Goal: Transaction & Acquisition: Purchase product/service

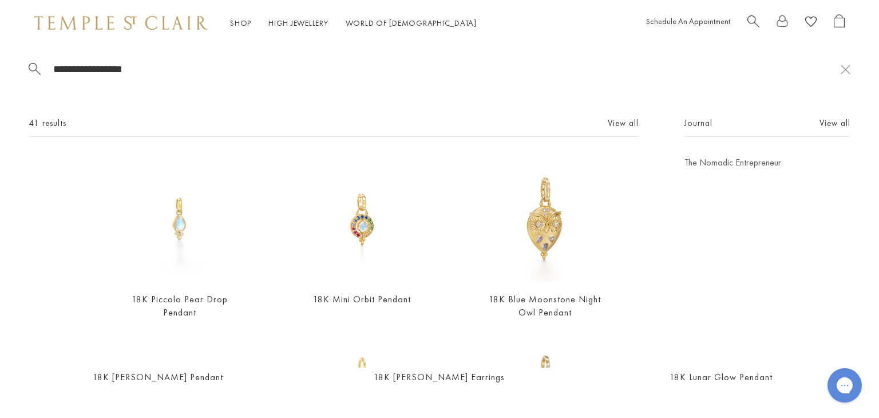
click at [76, 88] on link "Amulets" at bounding box center [117, 89] width 128 height 13
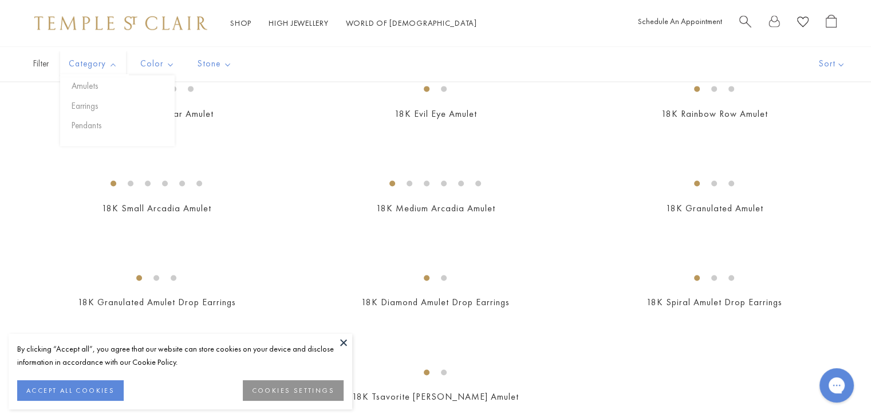
scroll to position [1527, 0]
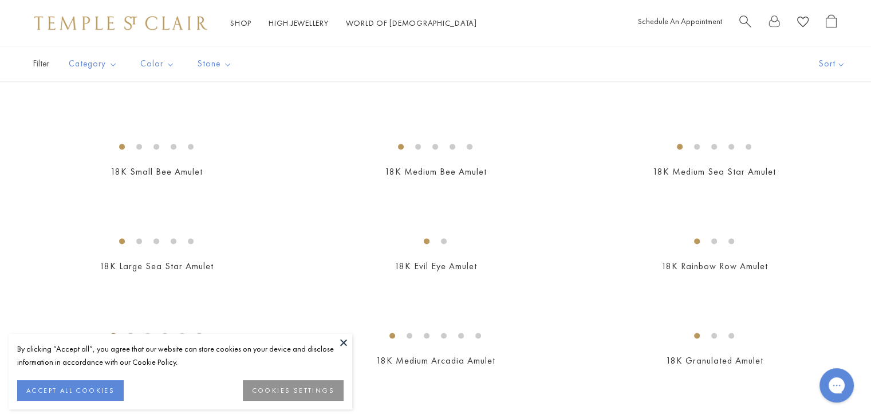
click at [744, 15] on span "Search" at bounding box center [745, 20] width 12 height 12
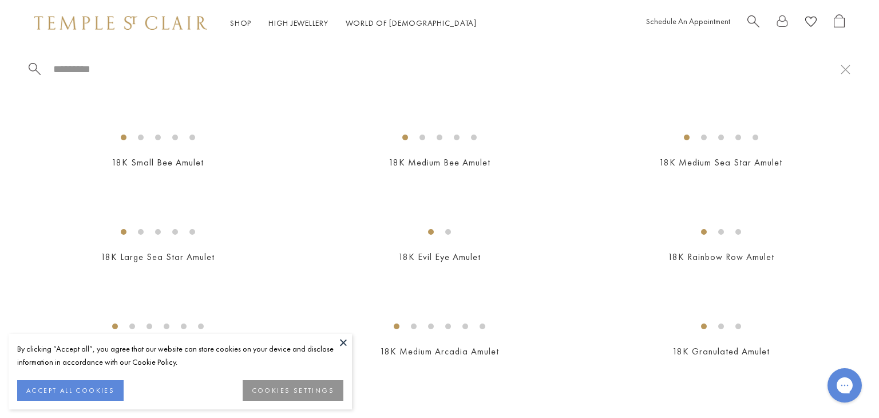
type input "*"
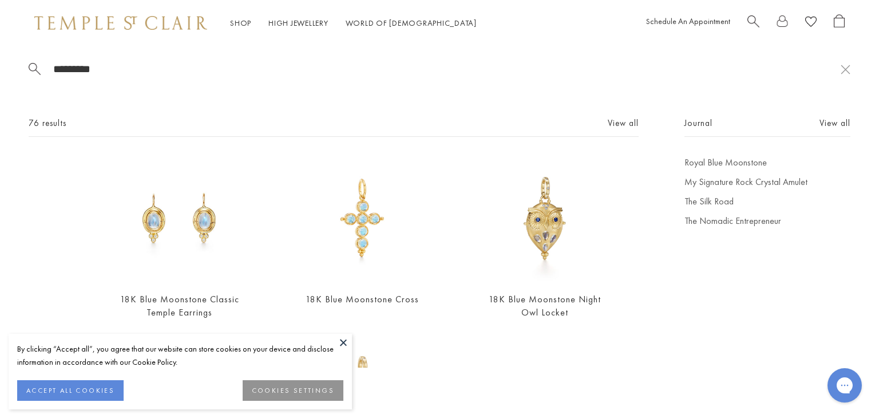
type input "*********"
click at [341, 342] on button at bounding box center [343, 342] width 17 height 17
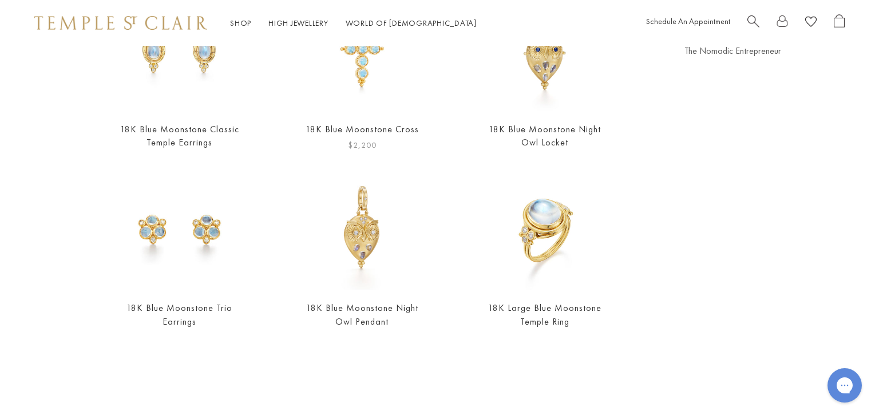
scroll to position [0, 0]
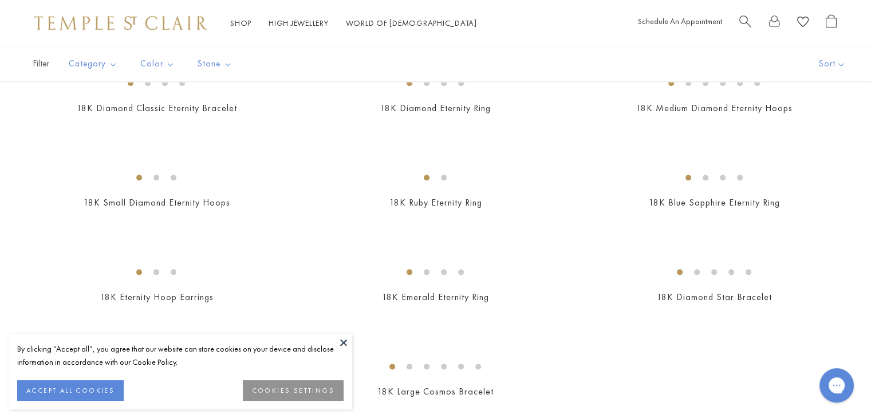
scroll to position [1308, 0]
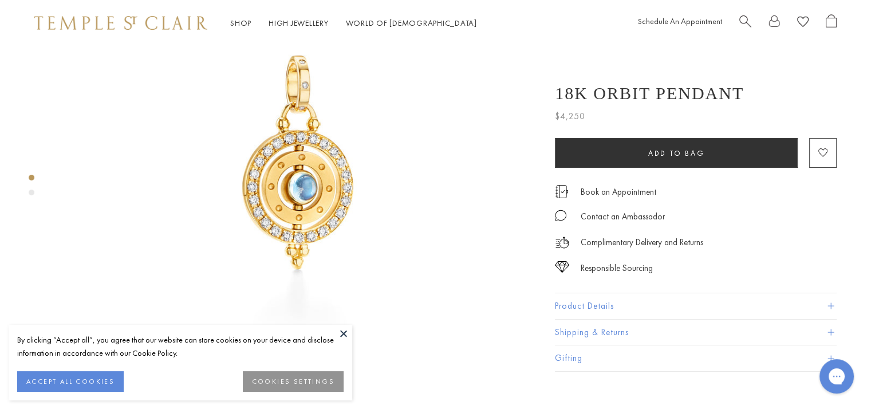
scroll to position [123, 0]
click at [327, 181] on img at bounding box center [297, 163] width 481 height 481
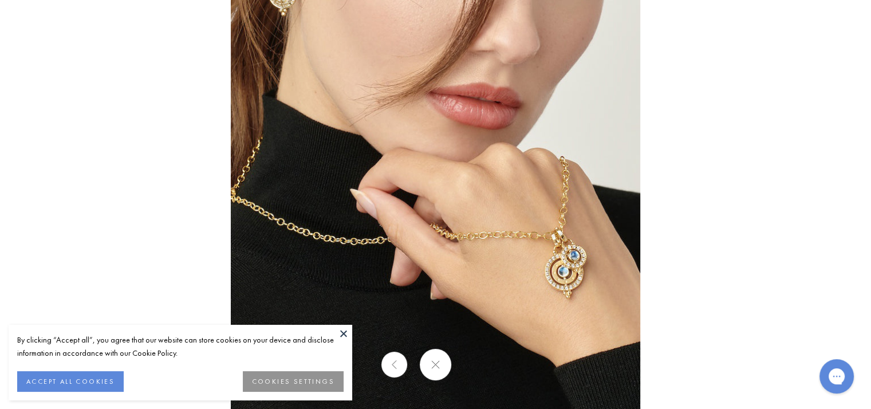
click at [476, 367] on div at bounding box center [435, 364] width 871 height 31
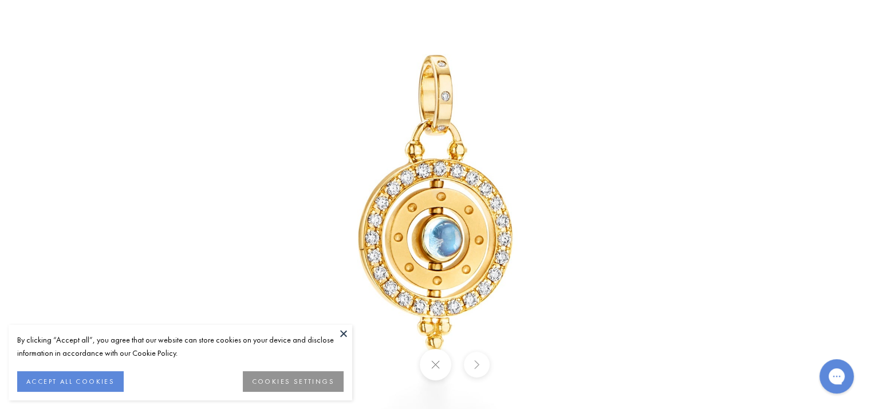
click at [392, 365] on div at bounding box center [435, 364] width 871 height 31
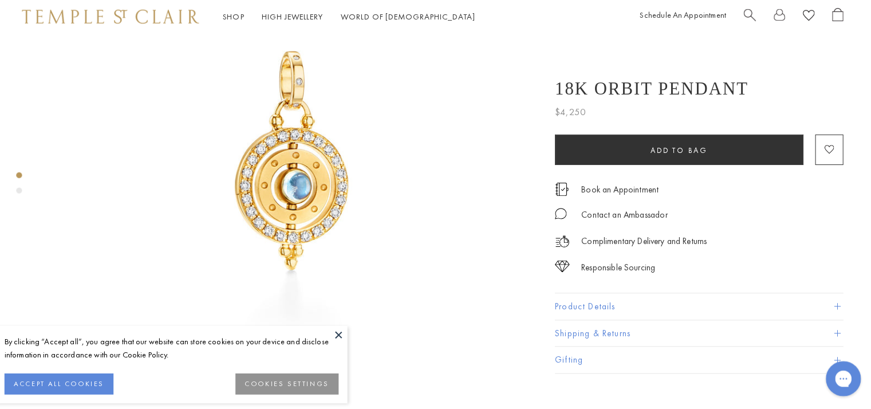
scroll to position [122, 0]
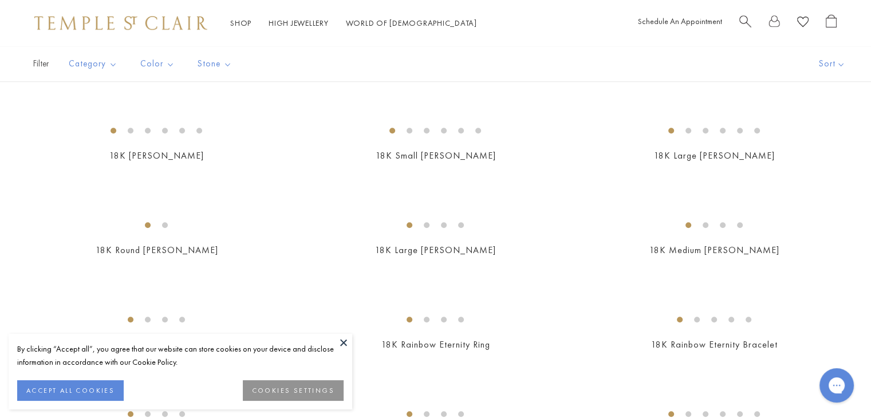
click at [746, 11] on div "Shop Shop Categories Amulets Pendants & Charms Lockets Chains & Leather Cords E…" at bounding box center [435, 23] width 871 height 46
click at [744, 25] on span "Search" at bounding box center [745, 20] width 12 height 12
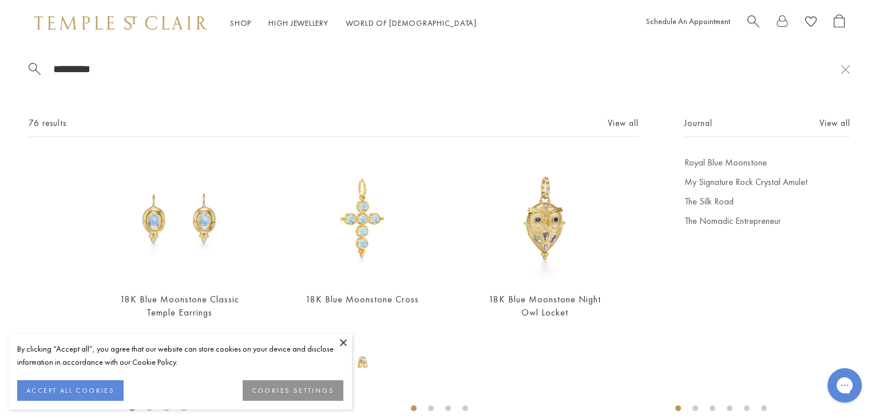
click at [131, 58] on div "********* 76 results View all 18K Blue Moonstone Classic Temple Earrings From $…" at bounding box center [439, 207] width 879 height 322
click at [114, 66] on input "*********" at bounding box center [446, 68] width 789 height 13
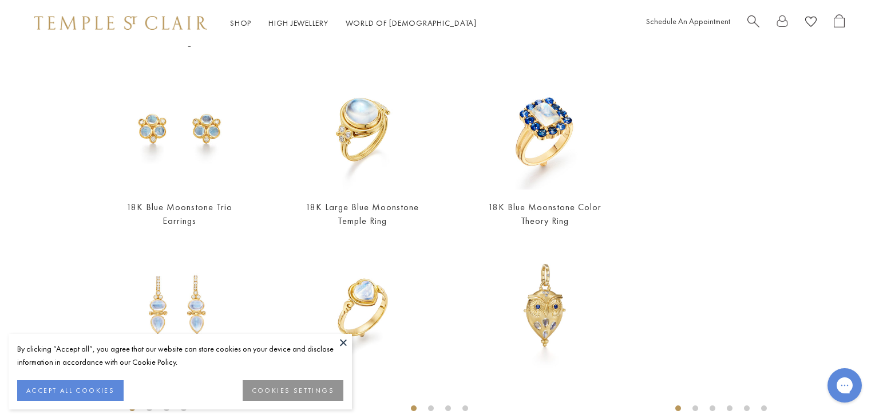
scroll to position [257, 0]
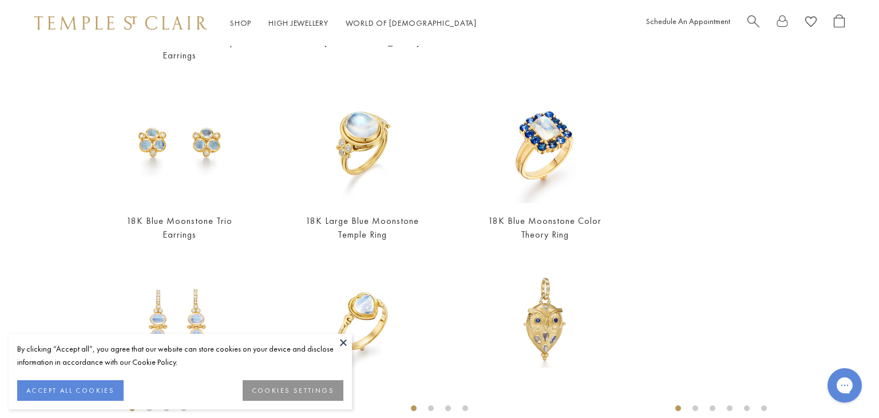
type input "*********"
click at [342, 340] on button at bounding box center [343, 342] width 17 height 17
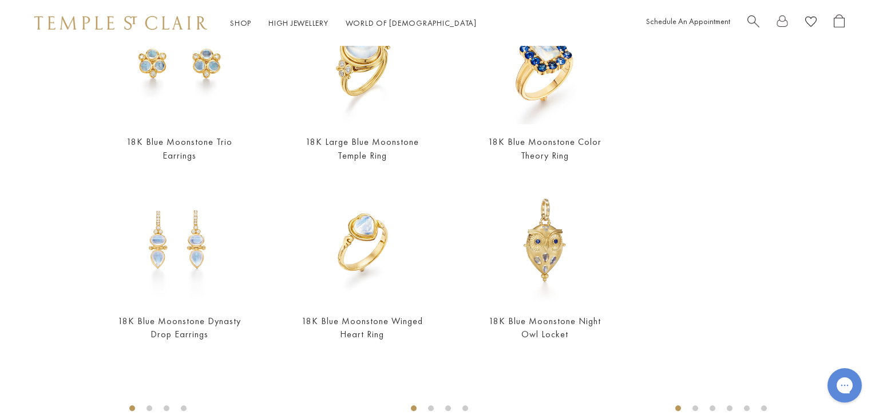
scroll to position [339, 0]
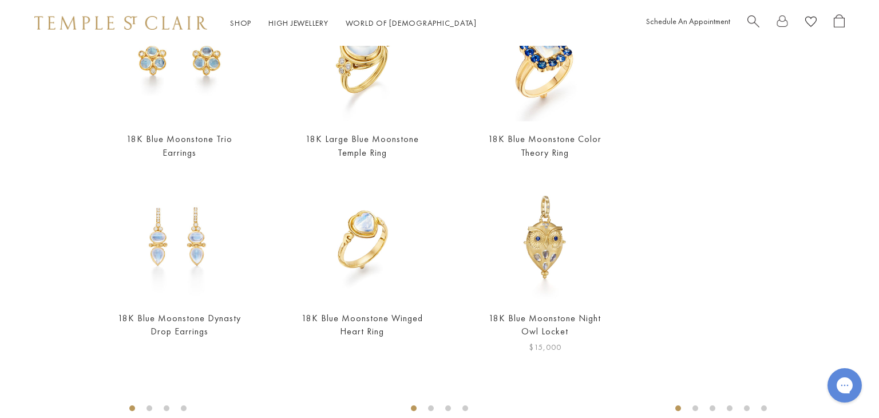
click at [538, 271] on img at bounding box center [545, 237] width 125 height 125
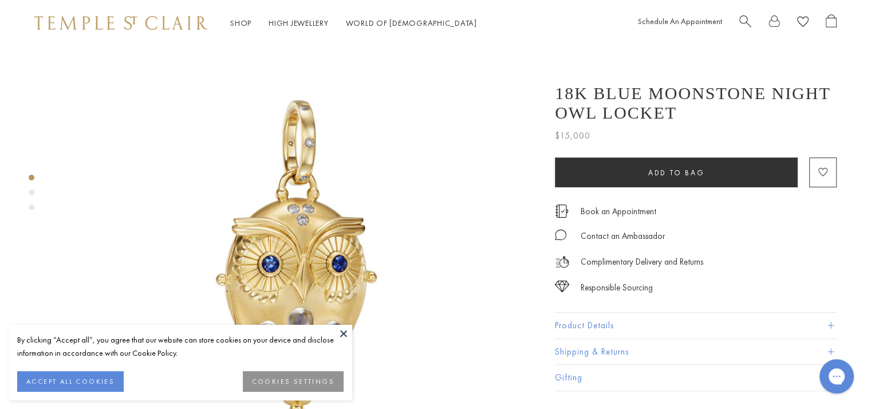
scroll to position [137, 0]
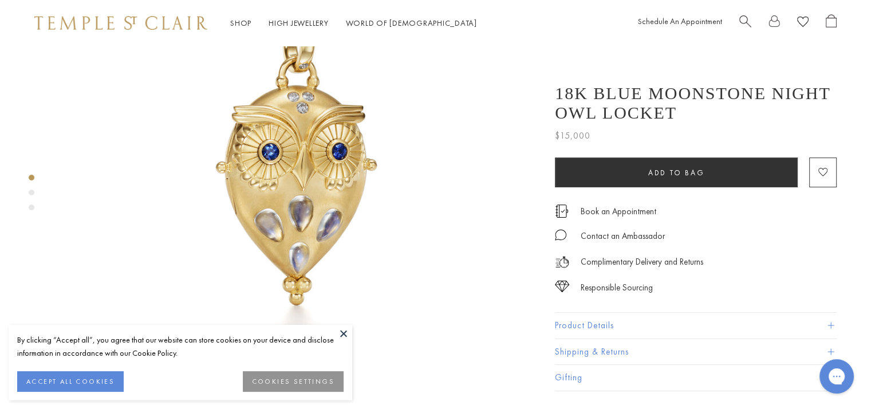
click at [81, 378] on button "ACCEPT ALL COOKIES" at bounding box center [70, 381] width 106 height 21
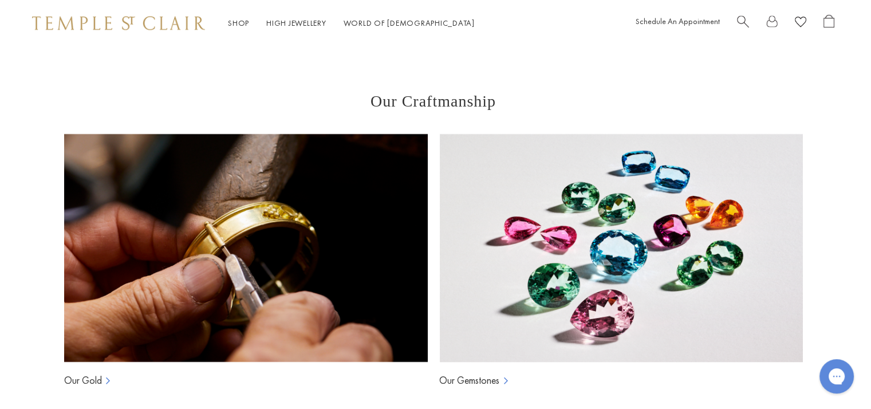
scroll to position [1891, 0]
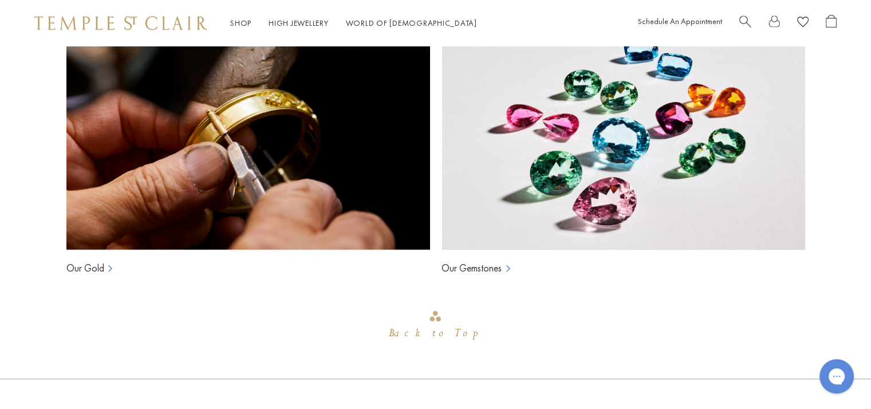
click at [109, 263] on icon at bounding box center [111, 268] width 11 height 11
click at [94, 261] on link "Our Gold" at bounding box center [85, 268] width 38 height 14
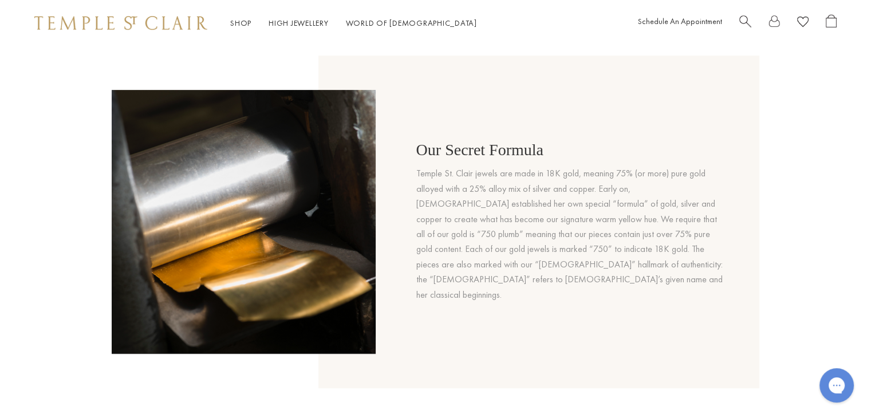
scroll to position [531, 0]
